Goal: Task Accomplishment & Management: Use online tool/utility

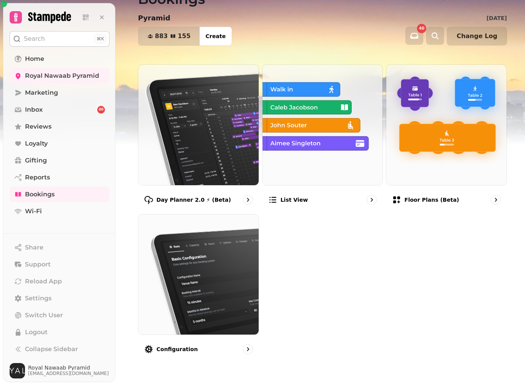
scroll to position [32, 0]
click at [368, 122] on img at bounding box center [323, 125] width 120 height 120
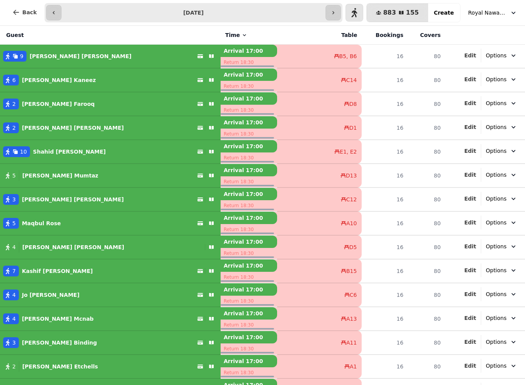
click at [496, 13] on span "Royal Nawaab Pyramid" at bounding box center [487, 13] width 38 height 8
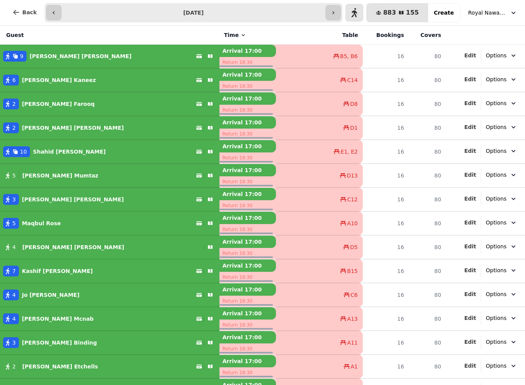
click at [510, 16] on icon "button" at bounding box center [514, 13] width 8 height 8
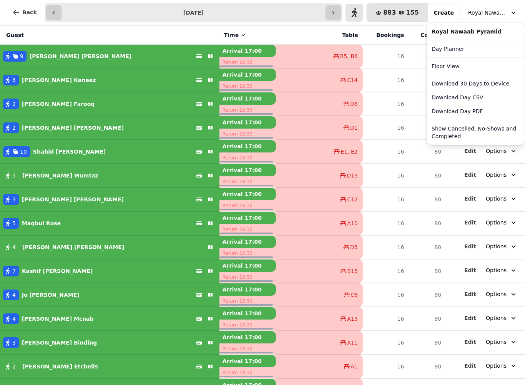
click at [476, 52] on link "Day Planner" at bounding box center [476, 49] width 95 height 14
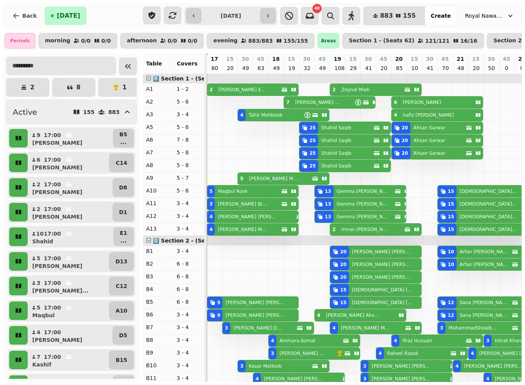
click at [58, 75] on input "text" at bounding box center [61, 66] width 110 height 18
click at [72, 84] on button "8" at bounding box center [73, 87] width 43 height 18
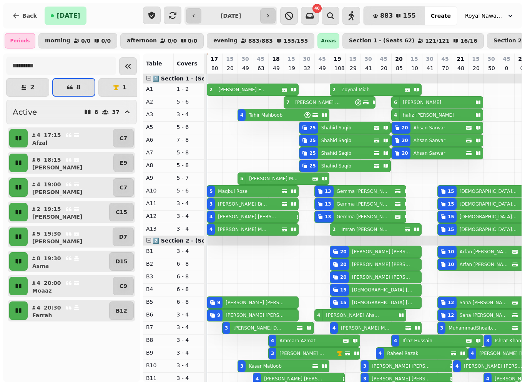
click at [48, 135] on p "17:15" at bounding box center [52, 135] width 17 height 8
select select "**********"
select select "*"
select select "****"
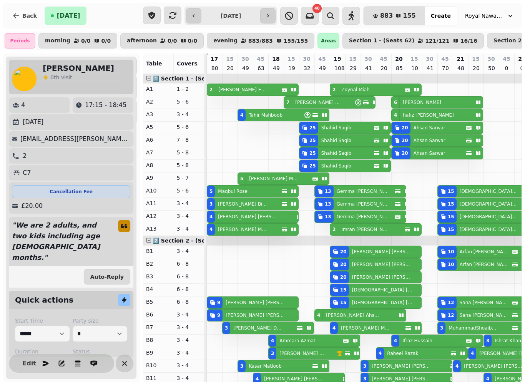
scroll to position [0, 10]
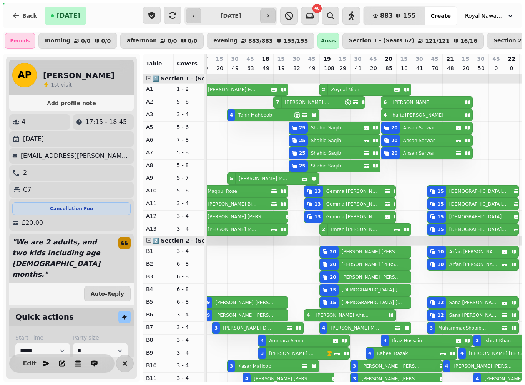
click at [127, 361] on icon "button" at bounding box center [124, 362] width 9 height 9
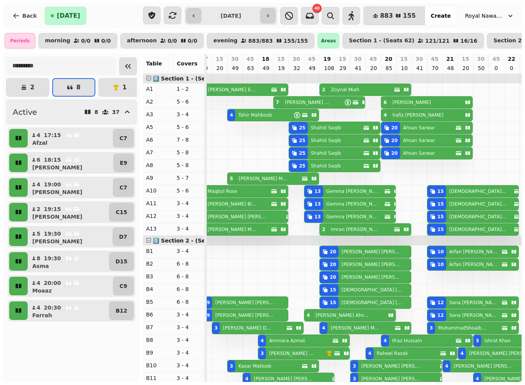
scroll to position [0, 0]
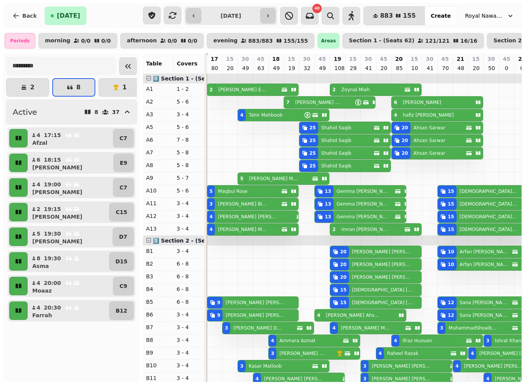
click at [304, 115] on div "4 [PERSON_NAME]" at bounding box center [271, 115] width 67 height 12
select select "**********"
select select "*"
select select "****"
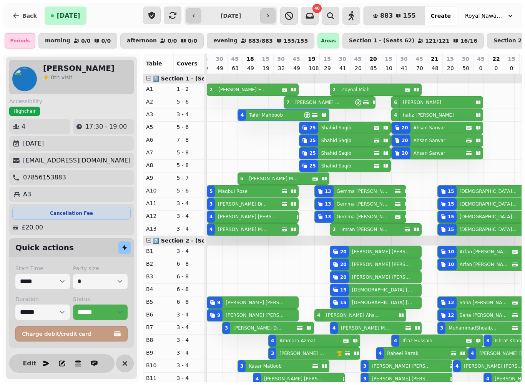
scroll to position [0, 26]
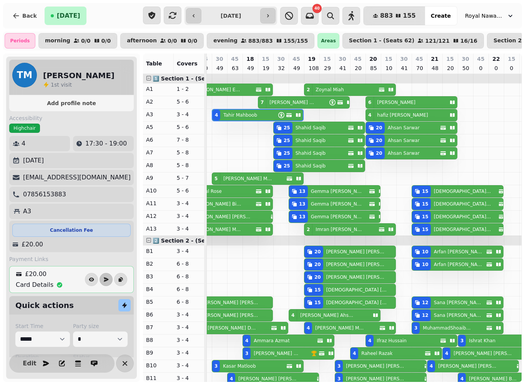
click at [125, 365] on button "button" at bounding box center [125, 363] width 18 height 18
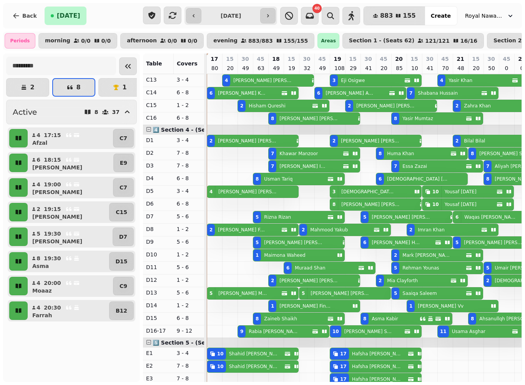
scroll to position [575, 0]
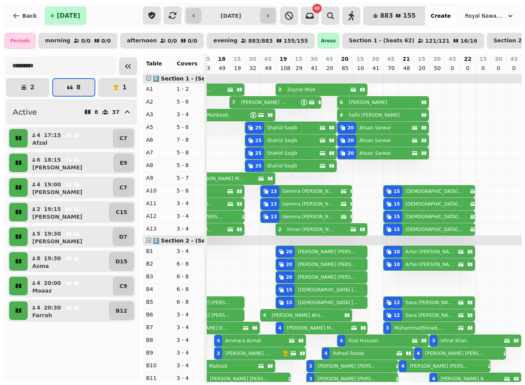
click at [506, 11] on button "Royal Nawaab Pyramid" at bounding box center [490, 16] width 58 height 14
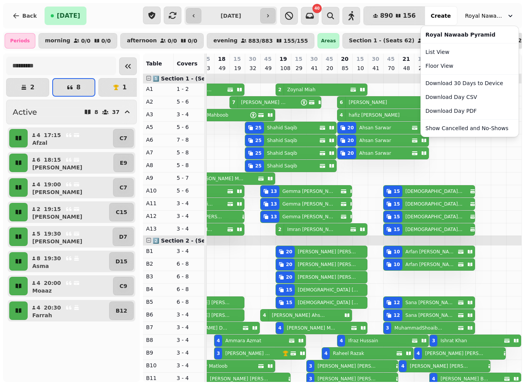
click at [473, 112] on button "Download Day PDF" at bounding box center [470, 111] width 95 height 14
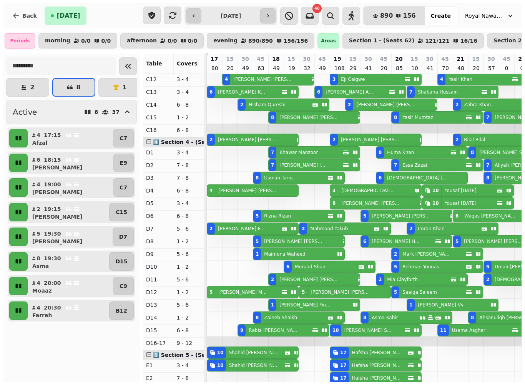
scroll to position [633, 0]
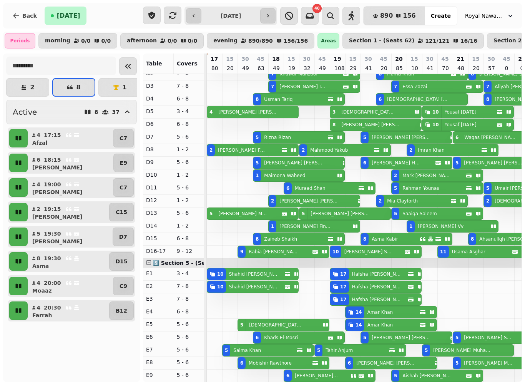
click at [28, 22] on button "Back" at bounding box center [24, 16] width 37 height 18
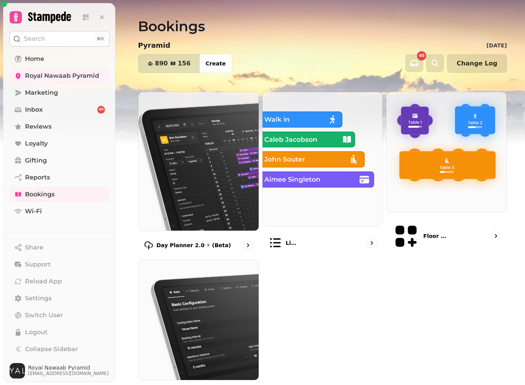
click at [308, 188] on img at bounding box center [323, 159] width 120 height 134
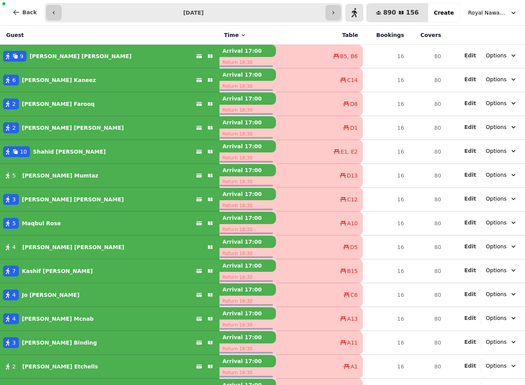
click at [503, 14] on span "Royal Nawaab Pyramid" at bounding box center [487, 13] width 38 height 8
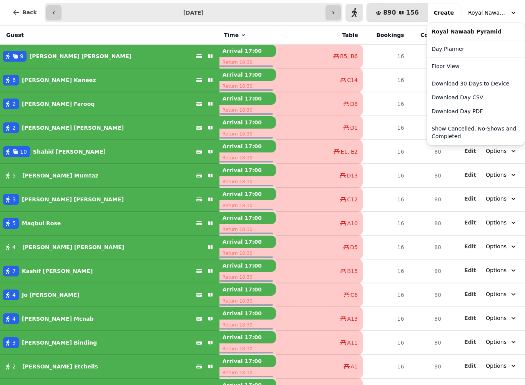
click at [481, 72] on link "Floor View" at bounding box center [476, 66] width 95 height 14
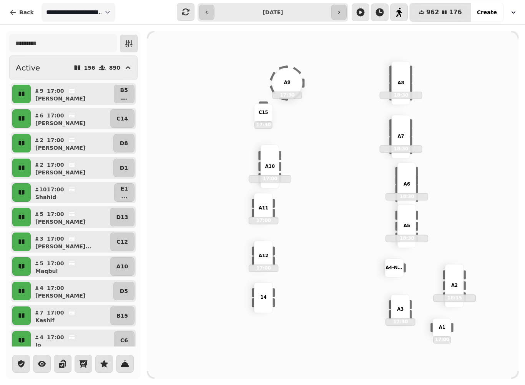
click at [503, 16] on button "Create" at bounding box center [487, 12] width 32 height 18
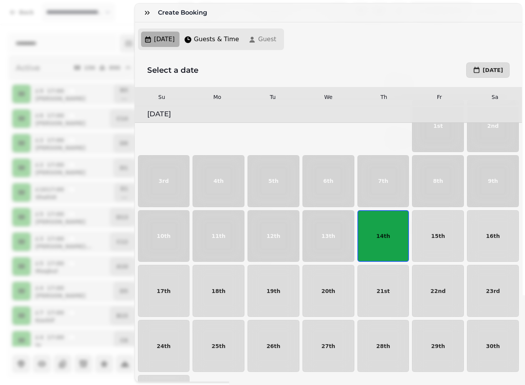
scroll to position [29, 0]
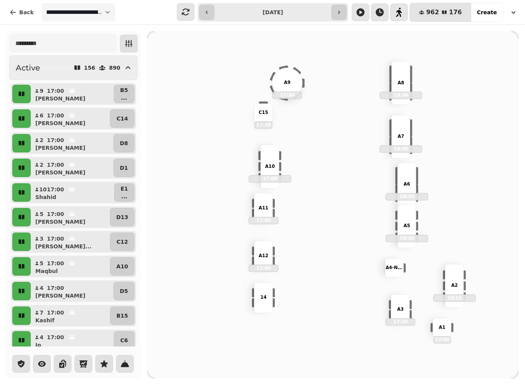
click at [520, 8] on button "button" at bounding box center [513, 12] width 17 height 14
click at [481, 32] on link "Day Planner" at bounding box center [476, 31] width 95 height 14
